Goal: Information Seeking & Learning: Learn about a topic

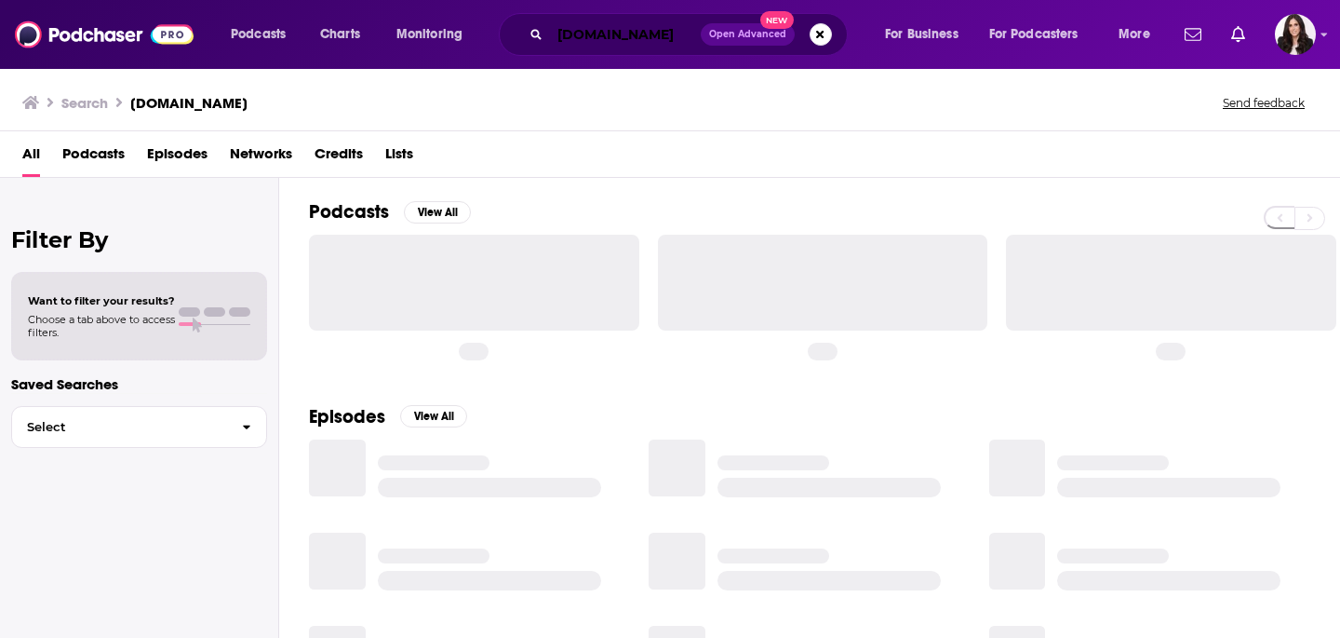
click at [654, 47] on input "[DOMAIN_NAME]" at bounding box center [625, 35] width 151 height 30
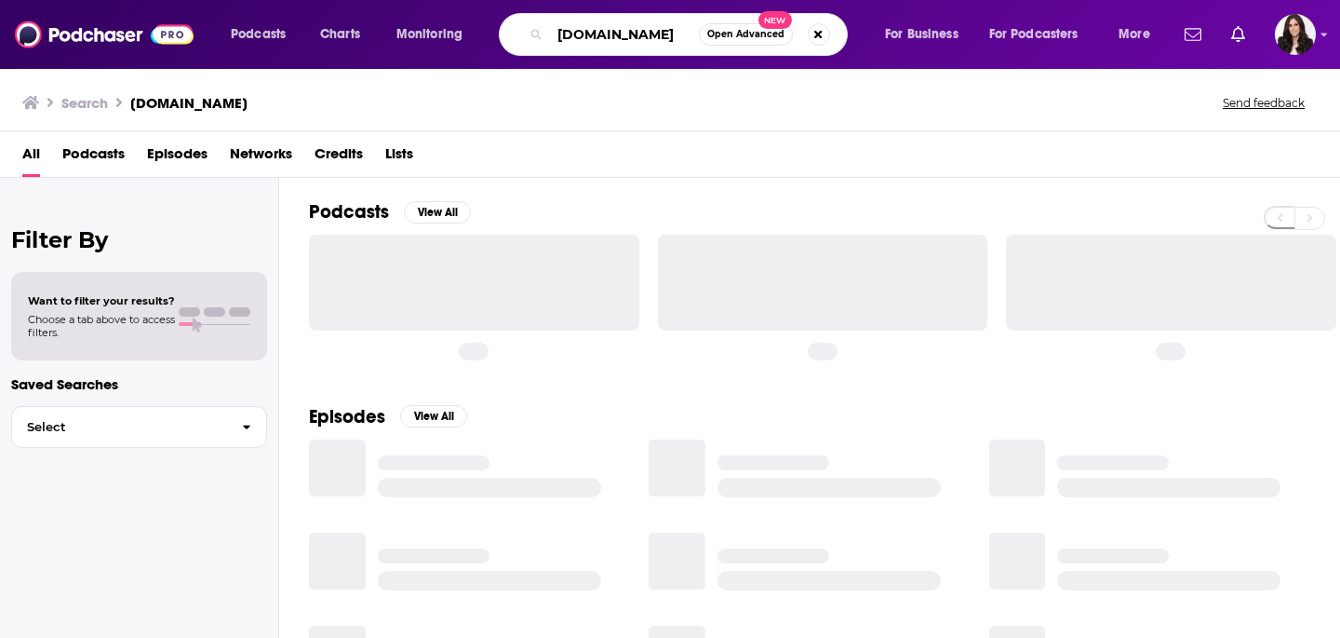
drag, startPoint x: 667, startPoint y: 29, endPoint x: 430, endPoint y: 31, distance: 237.4
click at [430, 31] on div "Podcasts Charts Monitoring [DOMAIN_NAME] Open Advanced New For Business For Pod…" at bounding box center [693, 34] width 950 height 43
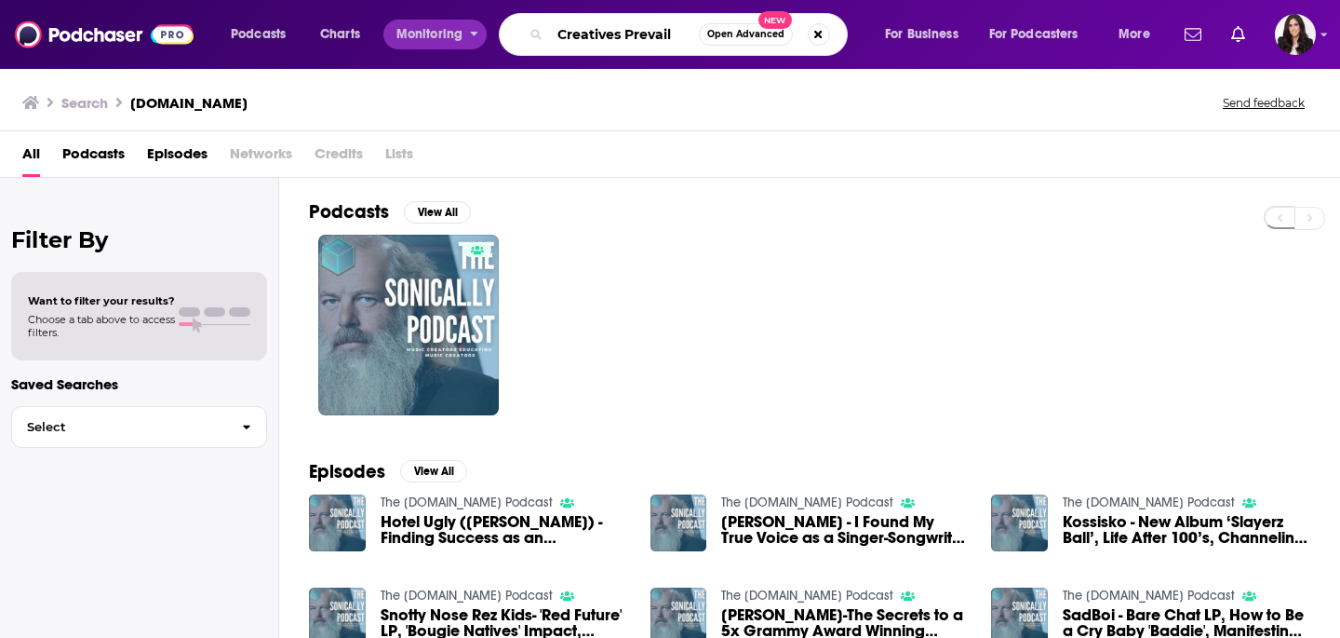
type input "Creatives Prevail"
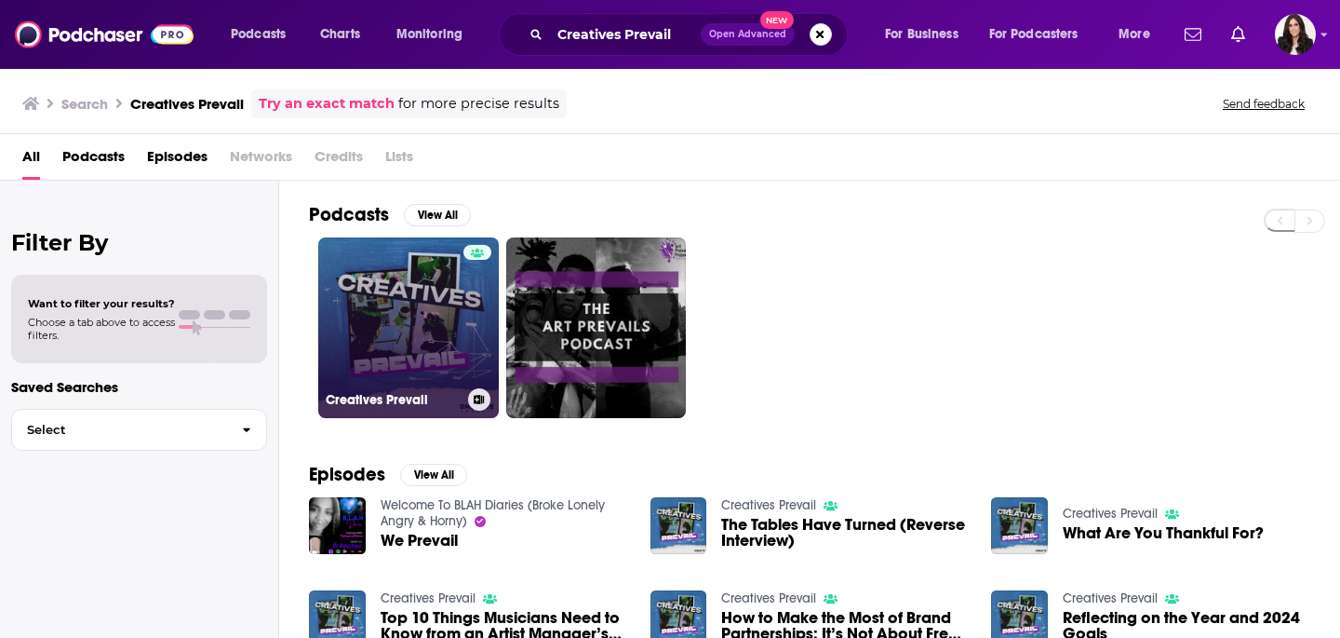
click at [444, 317] on link "Creatives Prevail" at bounding box center [408, 327] width 181 height 181
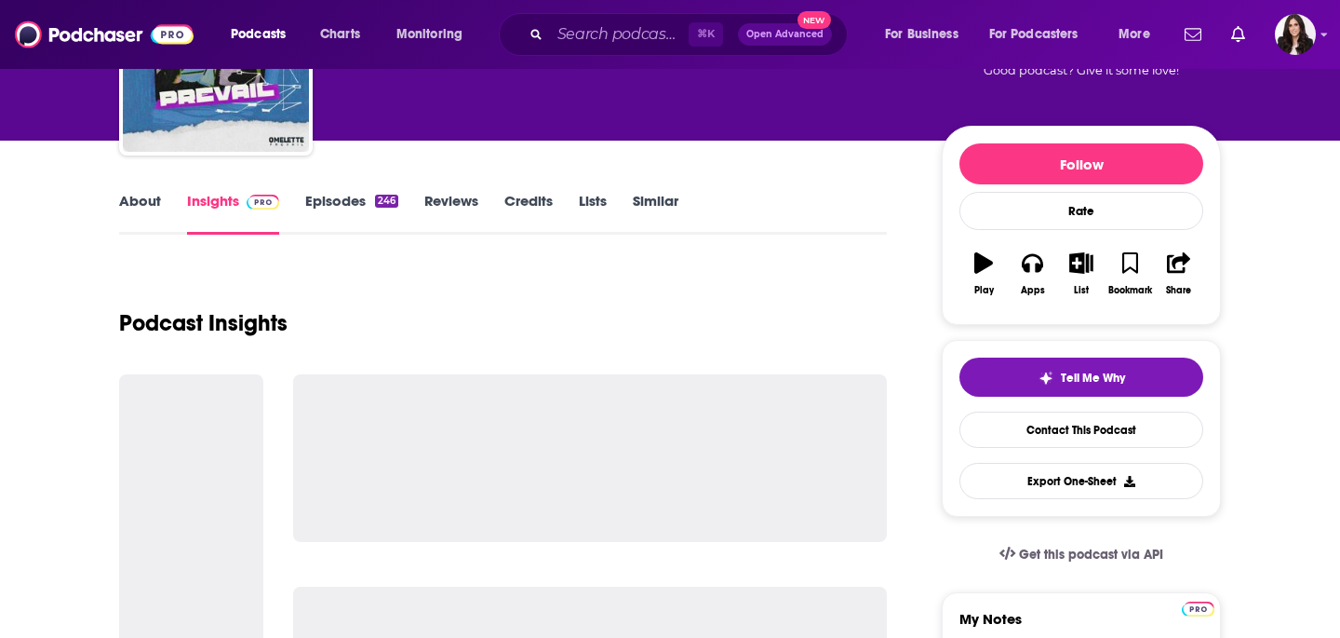
scroll to position [164, 0]
